Goal: Find specific page/section: Find specific page/section

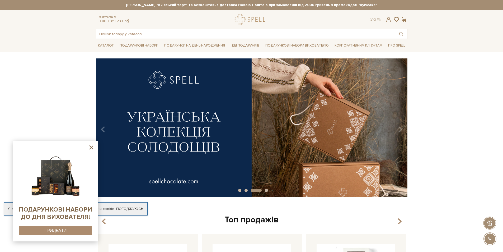
drag, startPoint x: 389, startPoint y: 19, endPoint x: 386, endPoint y: 10, distance: 9.3
click at [386, 10] on header "Сет Цукерок "Київський торт" та Безкоштовна доставка Новою Поштою при замовленн…" at bounding box center [251, 19] width 503 height 39
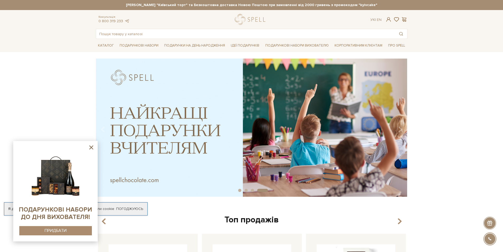
click at [90, 148] on icon at bounding box center [91, 147] width 4 height 4
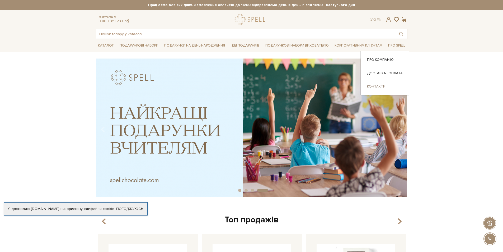
click at [379, 88] on link "Контакти" at bounding box center [385, 86] width 36 height 5
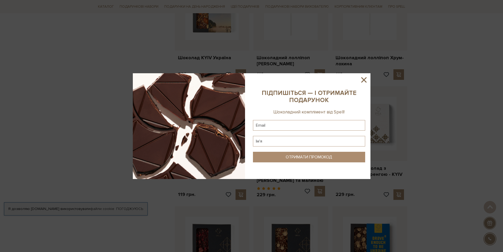
click at [363, 77] on icon at bounding box center [363, 79] width 9 height 9
